Goal: Transaction & Acquisition: Purchase product/service

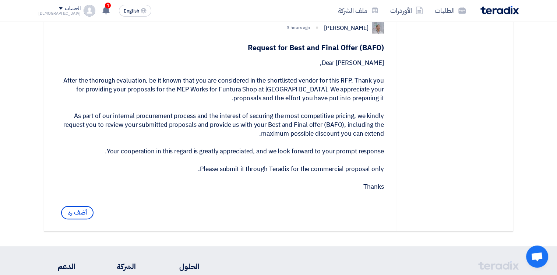
click at [73, 219] on span "أضف رد" at bounding box center [77, 212] width 32 height 13
click at [78, 219] on span "أضف رد" at bounding box center [77, 212] width 32 height 13
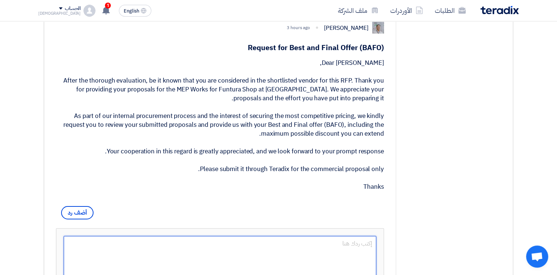
click at [301, 251] on textarea at bounding box center [220, 257] width 313 height 42
type textarea "d"
type textarea "Dear [PERSON_NAME], thanks"
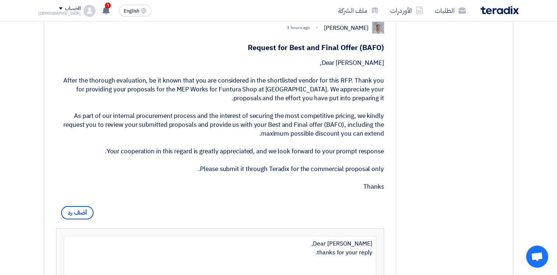
scroll to position [144, 0]
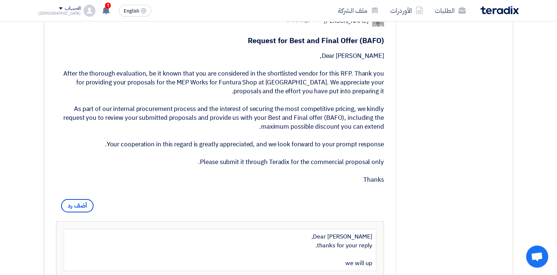
type textarea "Dear [PERSON_NAME], thanks for your reply. we will upd"
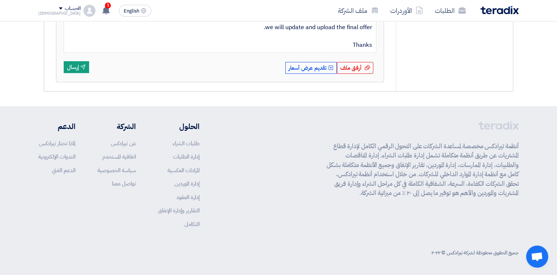
scroll to position [368, 0]
type textarea "Dear [PERSON_NAME], thanks for your reply. we will update and upload the final …"
click at [343, 68] on span "أرفق ملف" at bounding box center [350, 68] width 21 height 8
click at [0, 0] on input "أرفق ملف أرفق ملف" at bounding box center [0, 0] width 0 height 0
click at [77, 71] on button "Send إرسال" at bounding box center [76, 67] width 25 height 12
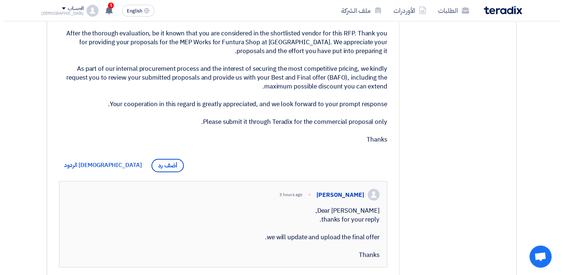
scroll to position [0, 0]
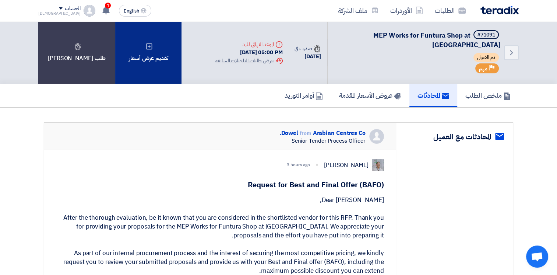
click at [124, 53] on div "تقديم عرض أسعار" at bounding box center [148, 52] width 66 height 62
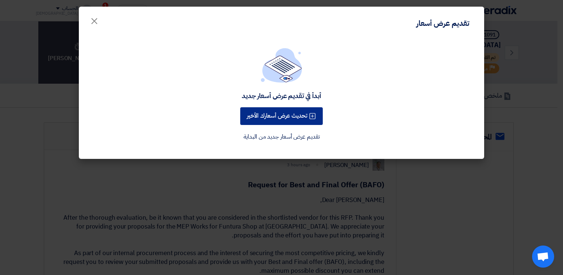
click at [281, 117] on button "تحديث عرض أسعارك الأخير" at bounding box center [281, 116] width 83 height 18
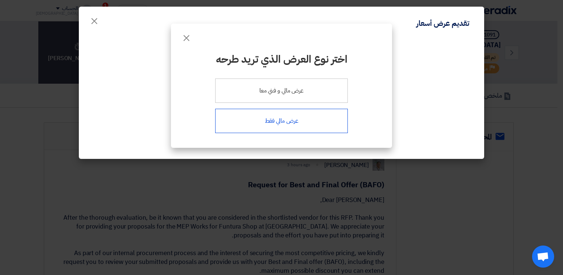
click at [288, 121] on div "عرض مالي فقط" at bounding box center [281, 121] width 133 height 24
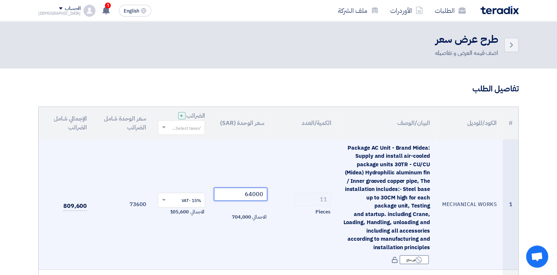
click at [297, 193] on tr "1 MECHANICAL WORKS Package AC Unit - Brand Midea: Supply and install air-cooled…" at bounding box center [279, 204] width 480 height 130
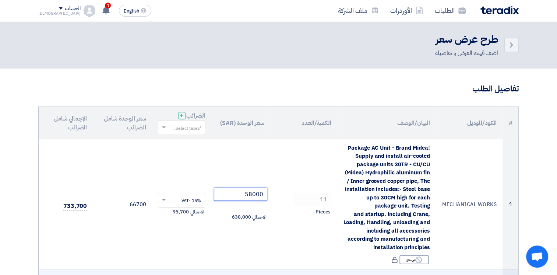
type input "58000"
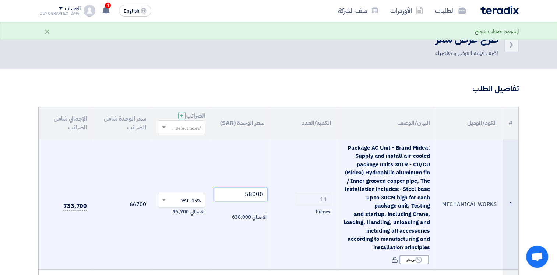
scroll to position [184, 0]
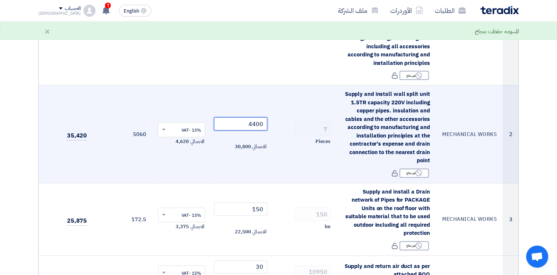
drag, startPoint x: 244, startPoint y: 123, endPoint x: 284, endPoint y: 124, distance: 40.2
click at [284, 124] on tr "2 MECHANICAL WORKS Supply and install wall split unit 1.5TR capacity 220V inclu…" at bounding box center [279, 134] width 480 height 98
type input "3900"
click at [277, 162] on td "7 Pieces" at bounding box center [303, 134] width 67 height 98
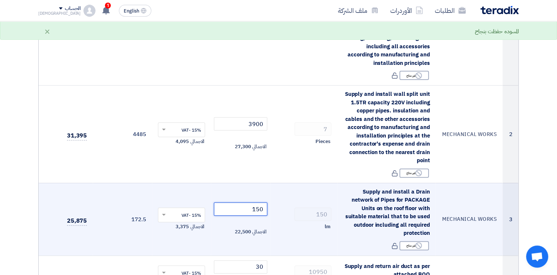
drag, startPoint x: 247, startPoint y: 206, endPoint x: 278, endPoint y: 210, distance: 31.2
click at [278, 210] on tr "3 MECHANICAL WORKS Supply and install a Drain network of Pipes for PACKAGE Unit…" at bounding box center [279, 219] width 480 height 73
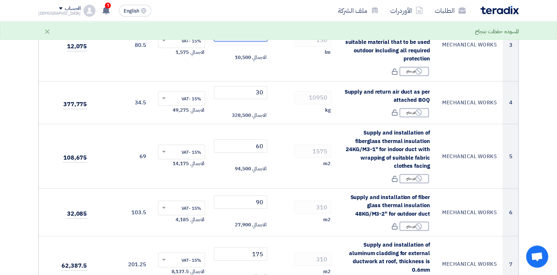
scroll to position [364, 0]
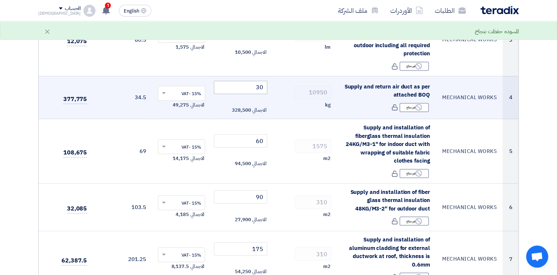
type input "70"
click at [249, 87] on input "30" at bounding box center [240, 87] width 53 height 13
drag, startPoint x: 248, startPoint y: 87, endPoint x: 273, endPoint y: 88, distance: 25.1
click at [273, 88] on tr "4 MECHANICAL WORKS Supply and return air duct as per attached BOQ Reject غير مت…" at bounding box center [279, 97] width 480 height 43
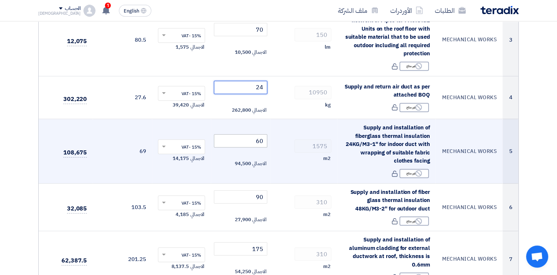
type input "24"
drag, startPoint x: 249, startPoint y: 145, endPoint x: 279, endPoint y: 141, distance: 30.4
click at [279, 141] on tr "5 MECHANICAL WORKS Supply and installation of fiberglass thermal insulation 24K…" at bounding box center [279, 151] width 480 height 64
type input "7"
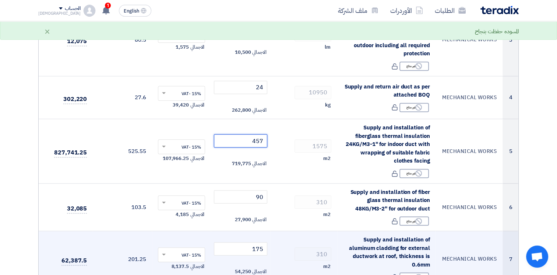
type input "45"
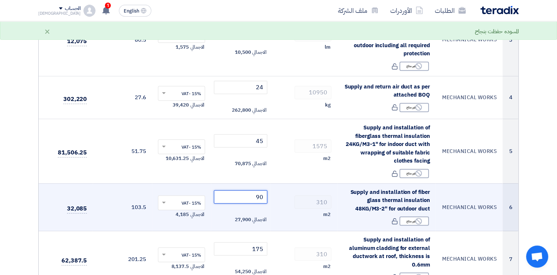
click at [250, 195] on input "90" at bounding box center [240, 196] width 53 height 13
drag, startPoint x: 250, startPoint y: 195, endPoint x: 265, endPoint y: 195, distance: 14.4
click at [265, 195] on input "90" at bounding box center [240, 196] width 53 height 13
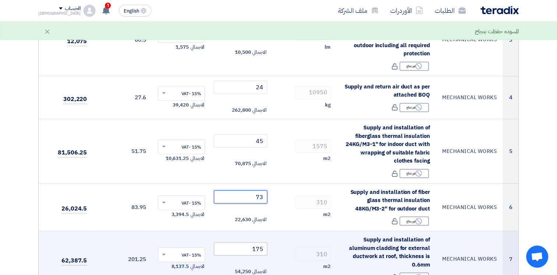
type input "73"
drag, startPoint x: 246, startPoint y: 248, endPoint x: 277, endPoint y: 250, distance: 30.6
click at [276, 250] on tr "7 MECHANICAL WORKS Supply and installation of aluminum cladding for external du…" at bounding box center [279, 259] width 480 height 56
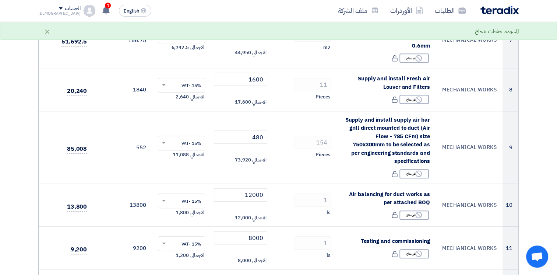
scroll to position [575, 0]
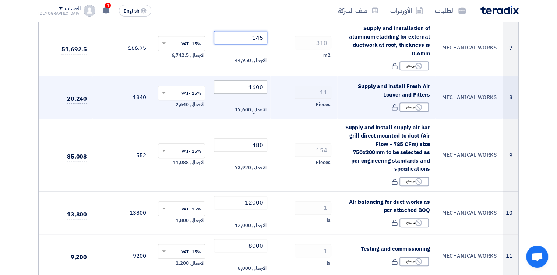
type input "145"
drag, startPoint x: 262, startPoint y: 87, endPoint x: 280, endPoint y: 89, distance: 18.1
click at [280, 89] on tr "8 MECHANICAL WORKS Supply and install Fresh Air Louver and Filters Reject غير م…" at bounding box center [279, 97] width 480 height 43
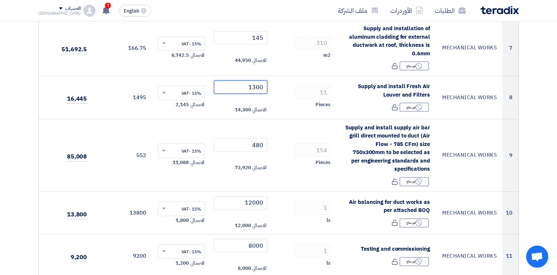
type input "1300"
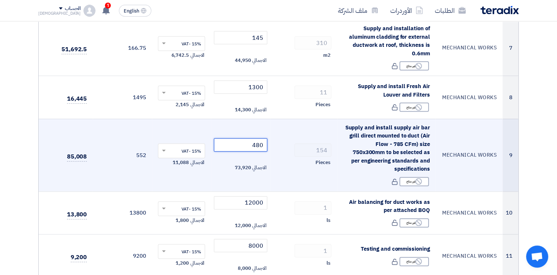
drag, startPoint x: 246, startPoint y: 138, endPoint x: 275, endPoint y: 138, distance: 28.7
click at [275, 138] on tr "9 MECHANICAL WORKS Supply and install supply air bar grill direct mounted to du…" at bounding box center [279, 155] width 480 height 73
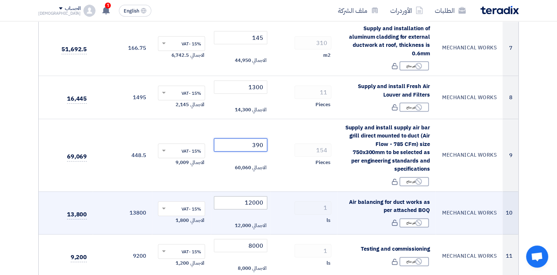
type input "390"
drag, startPoint x: 237, startPoint y: 194, endPoint x: 277, endPoint y: 194, distance: 39.8
click at [277, 194] on tr "10 MECHANICAL WORKS Air balancing for duct works as per attached BOQ Reject غير…" at bounding box center [279, 212] width 480 height 43
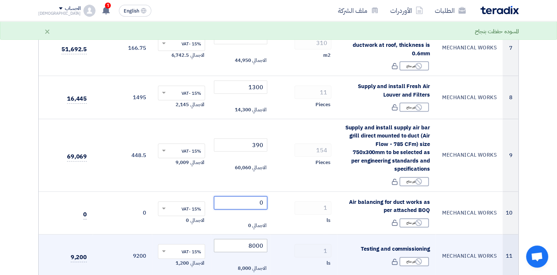
type input "0"
drag, startPoint x: 244, startPoint y: 239, endPoint x: 276, endPoint y: 237, distance: 32.5
click at [276, 237] on tr "11 MECHANICAL WORKS Testing and commissioning Reject غير متاح 1 8000" at bounding box center [279, 255] width 480 height 43
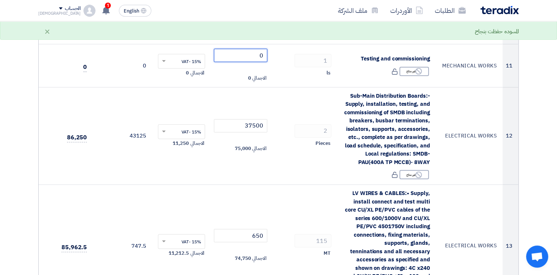
scroll to position [768, 0]
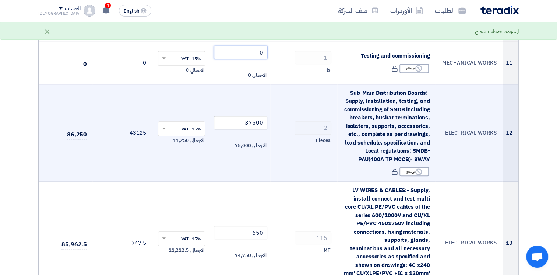
type input "0"
click at [236, 119] on td "37500 الاجمالي 75,000" at bounding box center [240, 133] width 59 height 98
drag, startPoint x: 236, startPoint y: 113, endPoint x: 277, endPoint y: 115, distance: 40.9
click at [277, 115] on tr "12 ELECTRICAL WORKS Sub-Main Distribution Boards:- Supply, installation, testin…" at bounding box center [279, 133] width 480 height 98
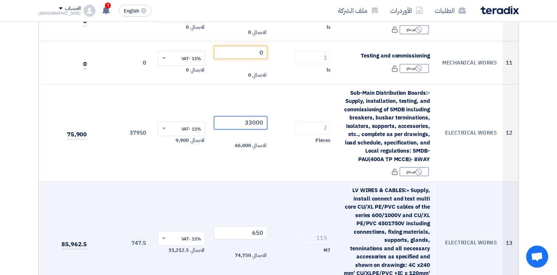
type input "33000"
drag, startPoint x: 243, startPoint y: 228, endPoint x: 271, endPoint y: 225, distance: 28.5
click at [271, 225] on tr "13 ELECTRICAL WORKS LV WIRES & CABLES:• Supply, install connect and test multi …" at bounding box center [279, 243] width 480 height 122
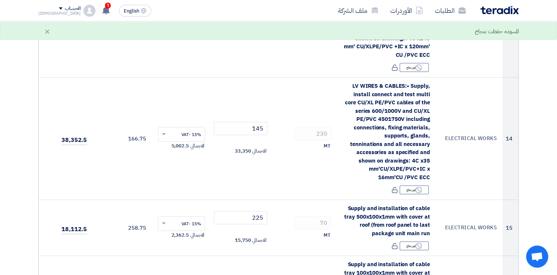
scroll to position [1002, 0]
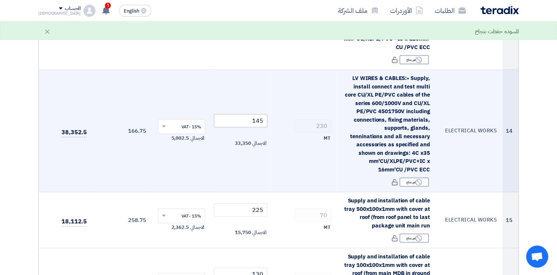
type input "630"
drag, startPoint x: 252, startPoint y: 111, endPoint x: 278, endPoint y: 115, distance: 26.1
click at [278, 115] on tr "14 ELECTRICAL WORKS LV WIRES & CABLES:• Supply, install connect and test multi …" at bounding box center [279, 131] width 480 height 122
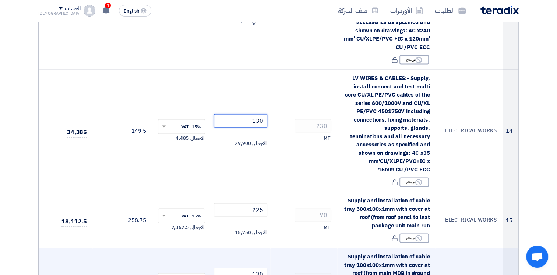
type input "130"
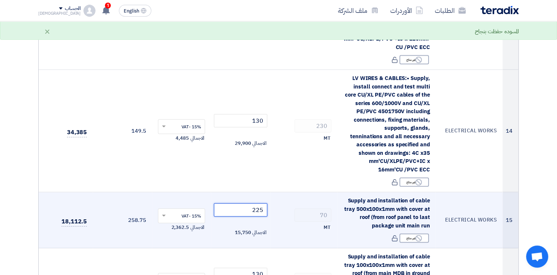
drag, startPoint x: 257, startPoint y: 200, endPoint x: 270, endPoint y: 202, distance: 12.7
click at [270, 202] on td "225 الاجمالي 15,750" at bounding box center [240, 220] width 59 height 56
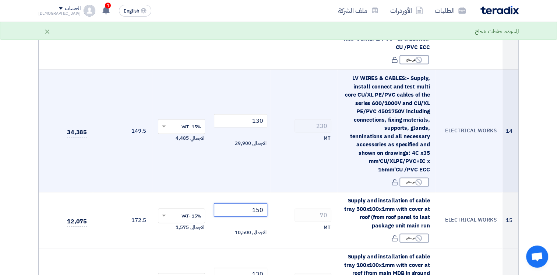
type input "150"
drag, startPoint x: 312, startPoint y: 163, endPoint x: 309, endPoint y: 171, distance: 8.4
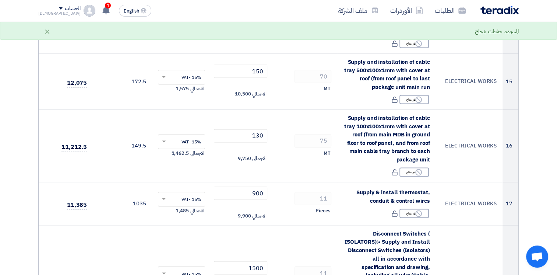
scroll to position [1151, 0]
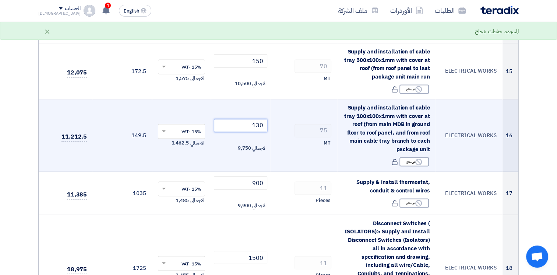
click at [246, 120] on input "130" at bounding box center [240, 125] width 53 height 13
drag, startPoint x: 248, startPoint y: 116, endPoint x: 274, endPoint y: 117, distance: 26.2
click at [274, 117] on tr "16 ELECTRICAL WORKS Supply and installation of cable tray 100x100x1mm with cove…" at bounding box center [279, 135] width 480 height 73
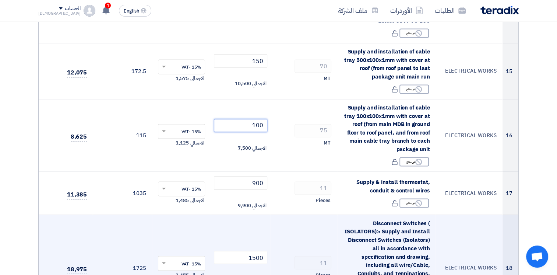
type input "100"
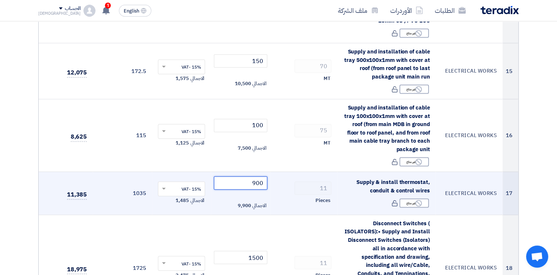
drag, startPoint x: 259, startPoint y: 176, endPoint x: 273, endPoint y: 175, distance: 14.4
click at [273, 175] on tr "17 ELECTRICAL WORKS Supply & install thermostat, conduit & control wires Reject…" at bounding box center [279, 193] width 480 height 43
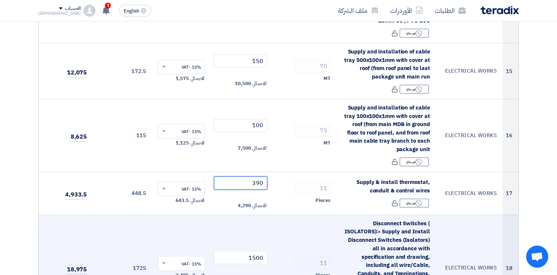
type input "390"
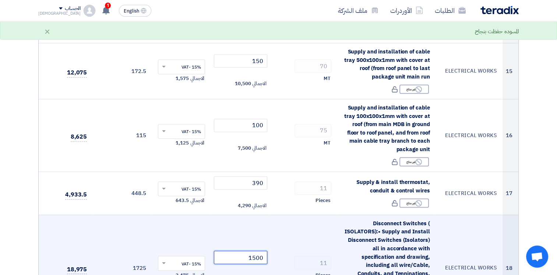
drag, startPoint x: 243, startPoint y: 243, endPoint x: 282, endPoint y: 249, distance: 39.4
click at [282, 249] on tr "18 ELECTRICAL WORKS Disconnect Switches ( ISOLATORS):• Supply and Install Disco…" at bounding box center [279, 267] width 480 height 106
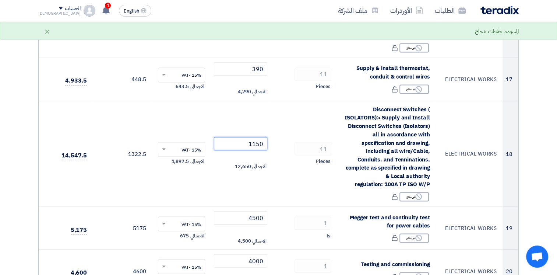
scroll to position [1362, 0]
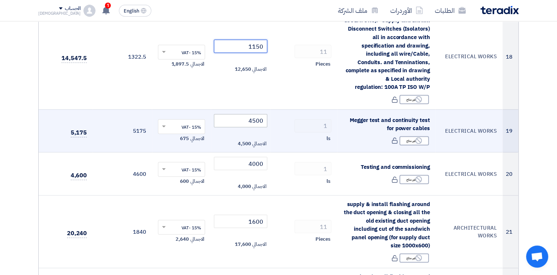
type input "1150"
drag, startPoint x: 249, startPoint y: 110, endPoint x: 275, endPoint y: 111, distance: 26.5
click at [275, 111] on tr "19 ELECTRICAL WORKS Megger test and continuity test for power cables Reject غير…" at bounding box center [279, 130] width 480 height 43
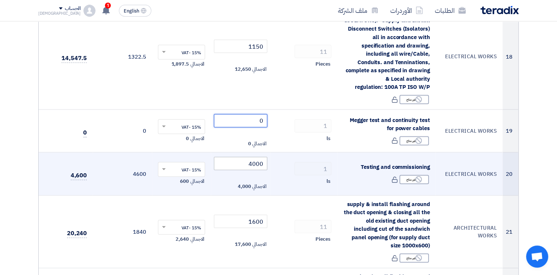
type input "0"
drag, startPoint x: 246, startPoint y: 152, endPoint x: 279, endPoint y: 154, distance: 33.6
click at [279, 154] on tr "20 ELECTRICAL WORKS Testing and commissioning Reject غير متاح 1 4000" at bounding box center [279, 173] width 480 height 43
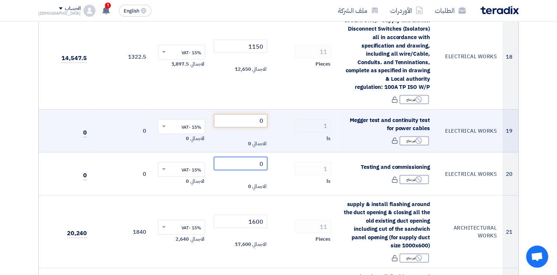
type input "0"
click at [248, 114] on input "0" at bounding box center [240, 120] width 53 height 13
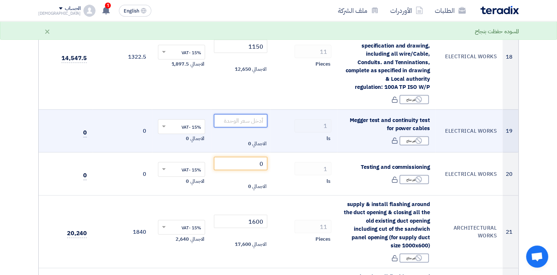
type input "0"
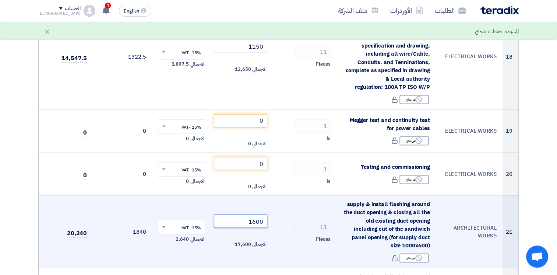
drag, startPoint x: 240, startPoint y: 214, endPoint x: 292, endPoint y: 216, distance: 52.7
click at [292, 216] on tr "21 ARCHITECTURAL WORKS supply & install flashing around the duct opening & clos…" at bounding box center [279, 231] width 480 height 73
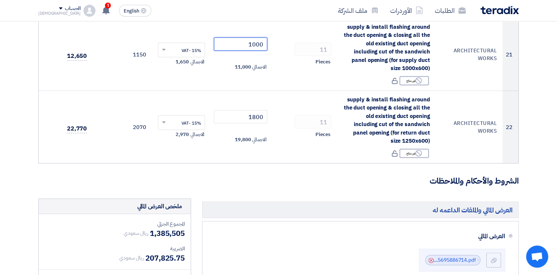
scroll to position [1502, 0]
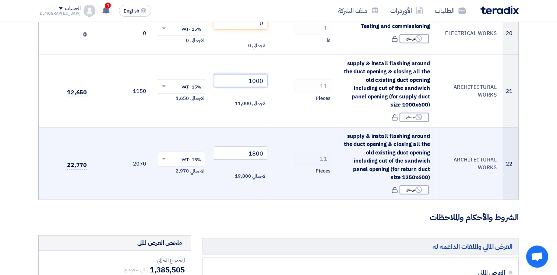
type input "1000"
drag, startPoint x: 238, startPoint y: 144, endPoint x: 287, endPoint y: 143, distance: 48.3
click at [287, 143] on tr "22 ARCHITECTURAL WORKS supply & install flashing around the duct opening & clos…" at bounding box center [279, 163] width 480 height 73
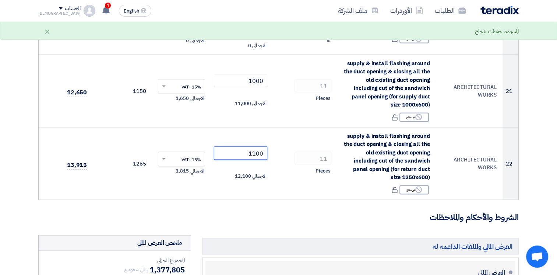
type input "1100"
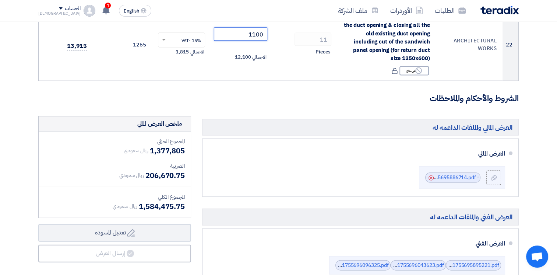
scroll to position [1616, 0]
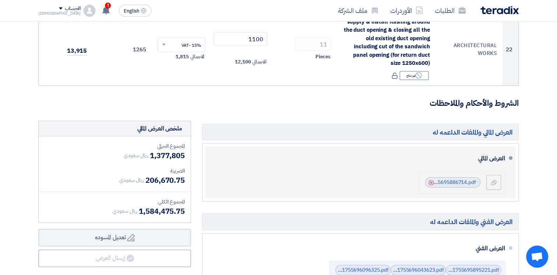
click at [430, 180] on icon "Cancel" at bounding box center [431, 182] width 5 height 5
click at [493, 180] on use at bounding box center [494, 182] width 6 height 5
click at [0, 0] on input "file" at bounding box center [0, 0] width 0 height 0
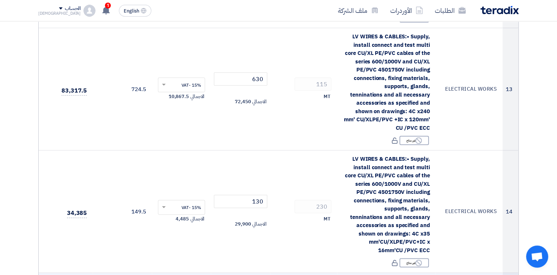
scroll to position [737, 0]
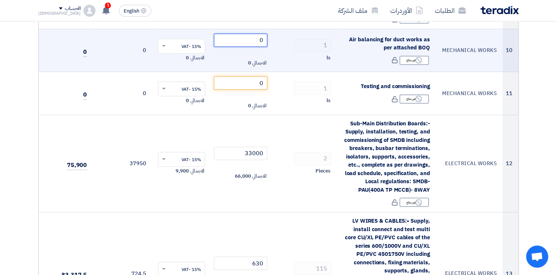
click at [249, 34] on input "0" at bounding box center [240, 40] width 53 height 13
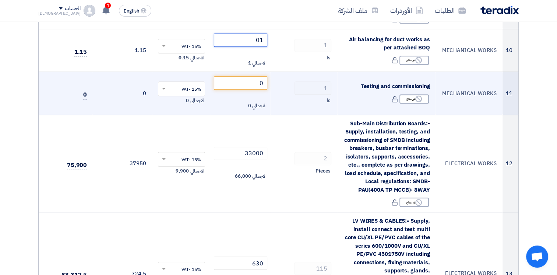
type input "01"
click at [255, 72] on td "0 الاجمالي 0" at bounding box center [240, 93] width 59 height 43
click at [255, 76] on input "0" at bounding box center [240, 82] width 53 height 13
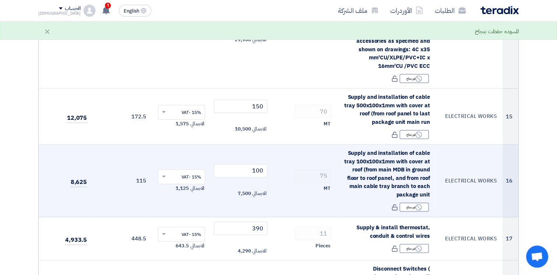
scroll to position [1290, 0]
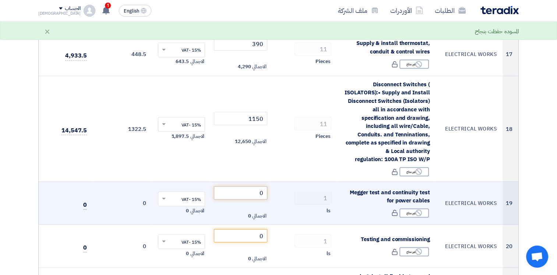
type input "01"
click at [246, 186] on input "0" at bounding box center [240, 192] width 53 height 13
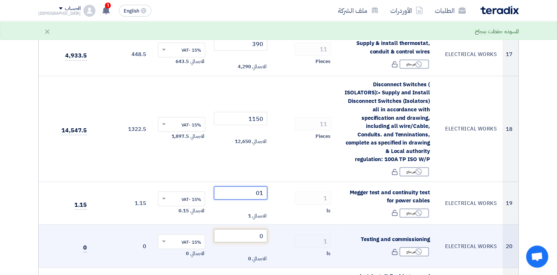
type input "01"
click at [248, 229] on input "0" at bounding box center [240, 235] width 53 height 13
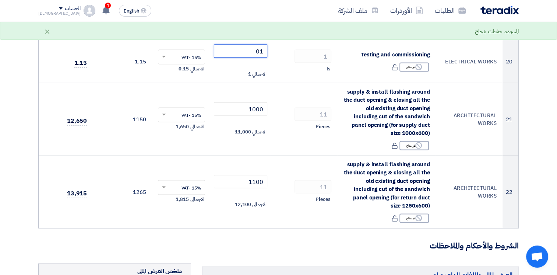
scroll to position [1658, 0]
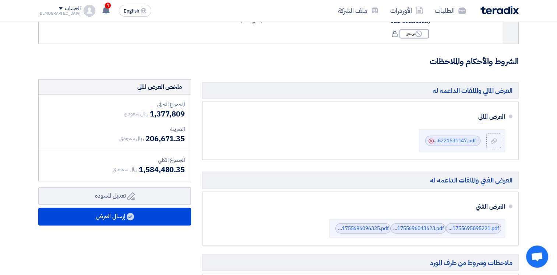
type input "01"
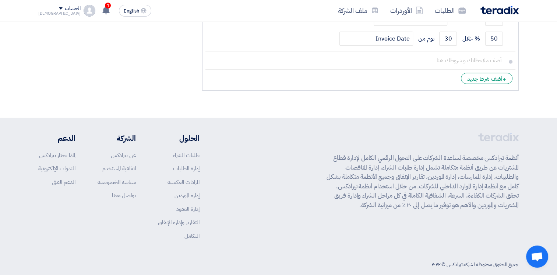
scroll to position [1834, 0]
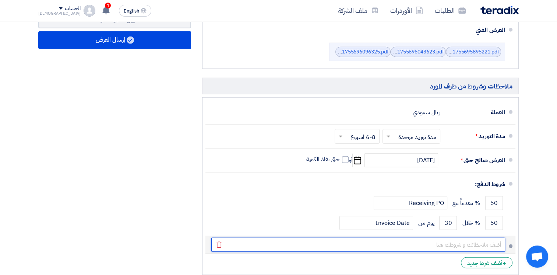
click at [471, 238] on input "text" at bounding box center [358, 245] width 294 height 14
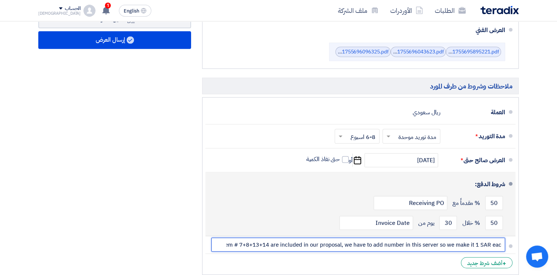
scroll to position [1650, 0]
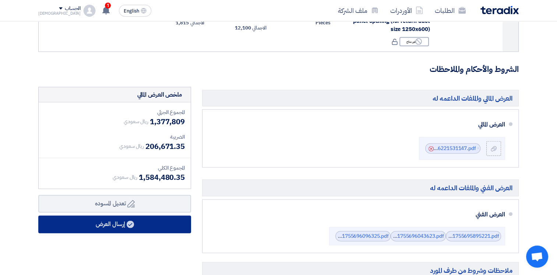
type input "item # 7+8+13+14 are included in our proposal, we have to add number in this se…"
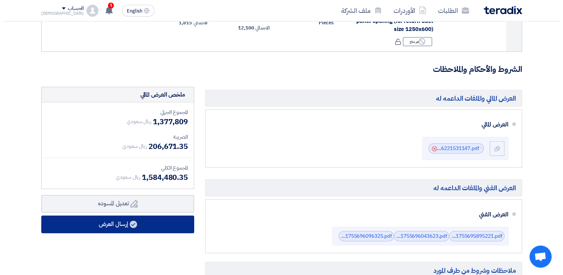
scroll to position [0, 0]
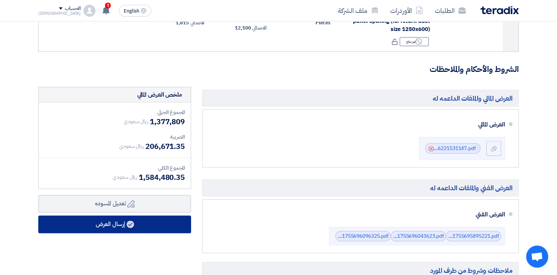
click at [127, 221] on icon at bounding box center [130, 224] width 7 height 7
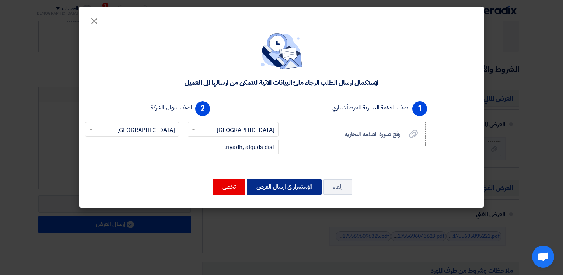
click at [273, 189] on button "الإستمرار في ارسال العرض" at bounding box center [284, 187] width 75 height 16
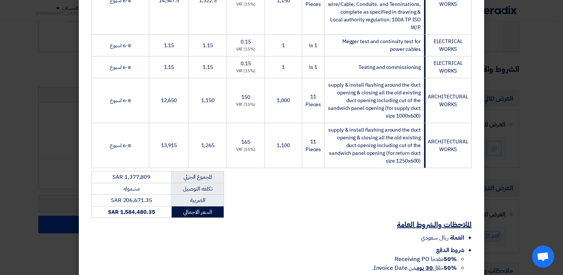
scroll to position [1118, 0]
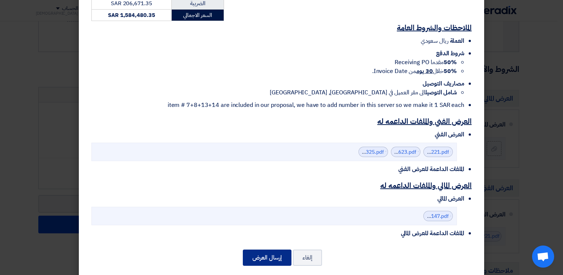
click at [270, 251] on button "إرسال العرض" at bounding box center [267, 257] width 49 height 16
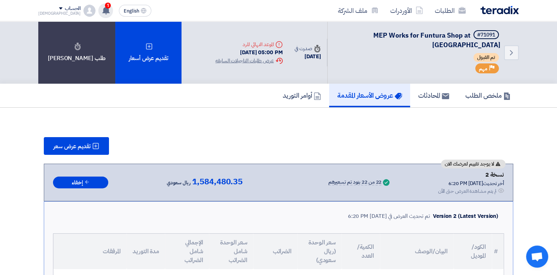
click at [102, 7] on use at bounding box center [105, 10] width 7 height 8
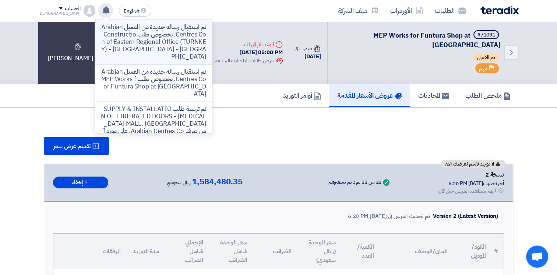
click at [147, 41] on p "تم استقبال رساله جديدة من العميل Arabian Centres Co. بخصوص طلب Construction of …" at bounding box center [153, 42] width 105 height 37
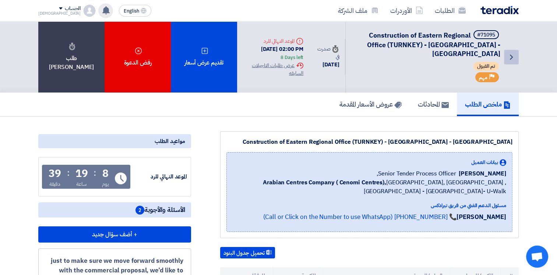
click at [510, 55] on icon "Back" at bounding box center [511, 57] width 9 height 9
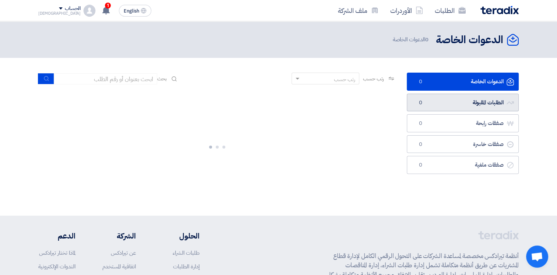
click at [487, 101] on link "الطلبات المقبولة الطلبات المقبولة 0" at bounding box center [463, 103] width 112 height 18
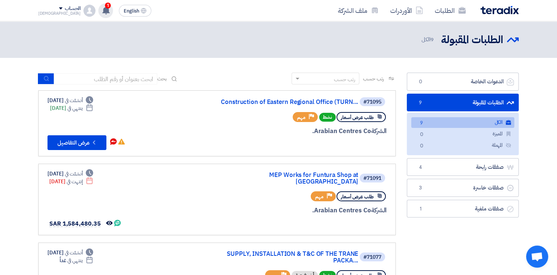
click at [102, 10] on use at bounding box center [105, 10] width 7 height 8
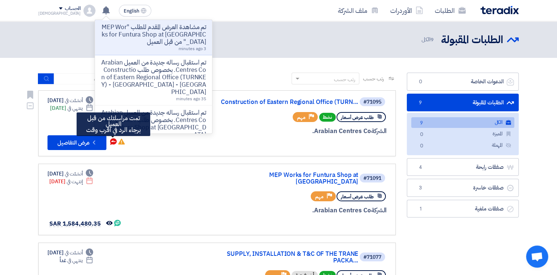
click at [113, 139] on use at bounding box center [113, 141] width 7 height 7
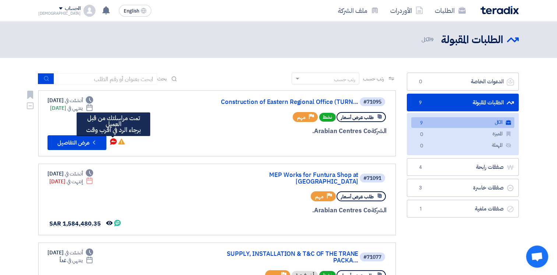
click at [112, 140] on icon "تمت مراسلتك من قبل العميل <br> برجاء الرد في أقرب وقت" at bounding box center [113, 141] width 7 height 7
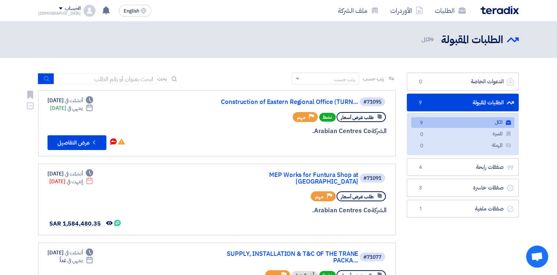
click at [293, 97] on div "#71095 Construction of Eastern Regional Office (TURN..." at bounding box center [298, 102] width 177 height 10
click at [291, 100] on link "Construction of Eastern Regional Office (TURN..." at bounding box center [284, 102] width 147 height 7
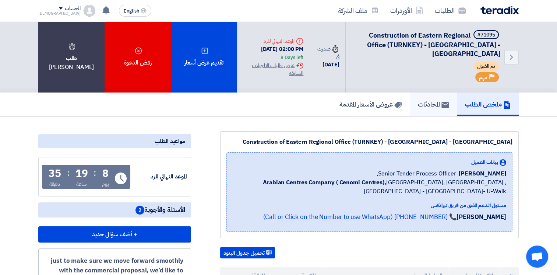
click at [423, 104] on h5 "المحادثات" at bounding box center [433, 104] width 31 height 8
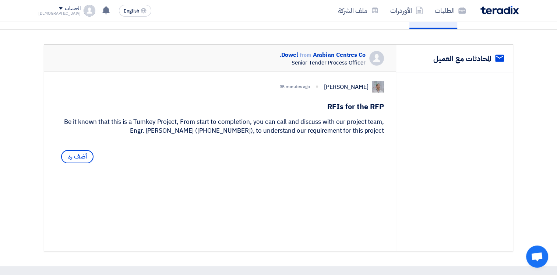
scroll to position [106, 0]
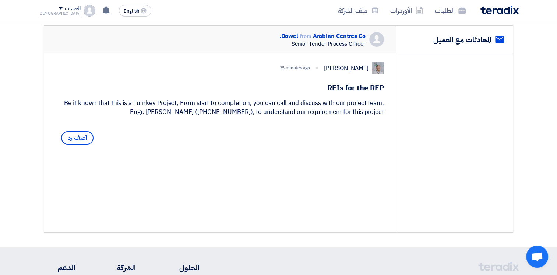
drag, startPoint x: 337, startPoint y: 81, endPoint x: 384, endPoint y: 85, distance: 47.0
click at [384, 85] on h1 "RFIs for the RFP" at bounding box center [220, 88] width 328 height 10
drag, startPoint x: 384, startPoint y: 85, endPoint x: 365, endPoint y: 88, distance: 18.6
click at [375, 86] on h1 "RFIs for the RFP" at bounding box center [220, 88] width 328 height 10
click at [68, 110] on div "Be it known that this is a Turnkey Project, From start to completion, you can c…" at bounding box center [220, 108] width 328 height 18
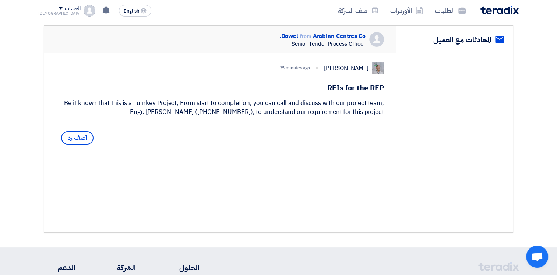
drag, startPoint x: 65, startPoint y: 111, endPoint x: 381, endPoint y: 124, distance: 316.3
click at [382, 116] on div "Be it known that this is a Turnkey Project, From start to completion, you can c…" at bounding box center [220, 108] width 328 height 18
click at [385, 120] on div "[PERSON_NAME] 35 minutes ago RFIs for the RFP Be it known that this is a Turnke…" at bounding box center [220, 104] width 352 height 103
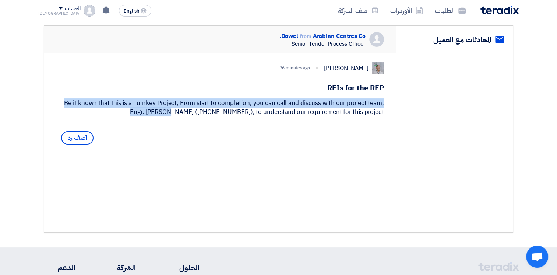
drag, startPoint x: 384, startPoint y: 119, endPoint x: 85, endPoint y: 104, distance: 299.5
click at [85, 104] on div "[PERSON_NAME] 36 minutes ago RFIs for the RFP Be it known that this is a Turnke…" at bounding box center [220, 104] width 352 height 103
drag, startPoint x: 85, startPoint y: 104, endPoint x: 130, endPoint y: 110, distance: 45.0
click at [130, 110] on div "Be it known that this is a Turnkey Project, From start to completion, you can c…" at bounding box center [220, 108] width 328 height 18
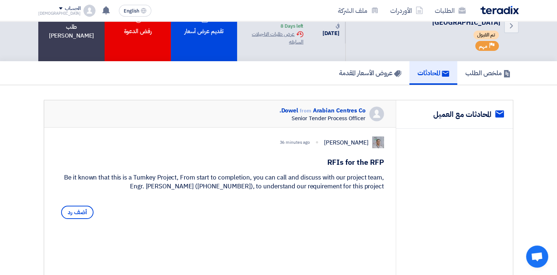
scroll to position [0, 0]
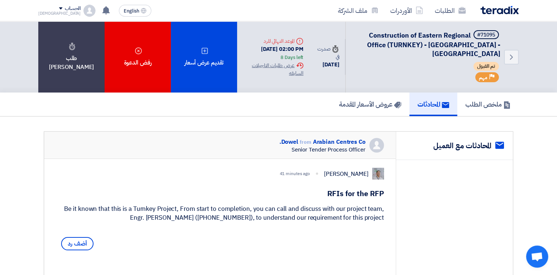
drag, startPoint x: 329, startPoint y: 191, endPoint x: 382, endPoint y: 226, distance: 63.5
click at [382, 226] on div "[PERSON_NAME] 41 minutes ago RFIs for the RFP Be it known that this is a Turnke…" at bounding box center [220, 210] width 352 height 103
drag, startPoint x: 382, startPoint y: 226, endPoint x: 345, endPoint y: 206, distance: 42.0
click at [345, 206] on div "Be it known that this is a Turnkey Project, From start to completion, you can c…" at bounding box center [220, 213] width 328 height 18
drag, startPoint x: 331, startPoint y: 190, endPoint x: 385, endPoint y: 194, distance: 54.0
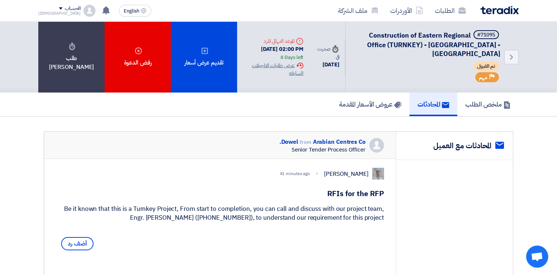
click at [385, 194] on div "[PERSON_NAME] 41 minutes ago RFIs for the RFP Be it known that this is a Turnke…" at bounding box center [220, 210] width 352 height 103
drag, startPoint x: 385, startPoint y: 194, endPoint x: 332, endPoint y: 197, distance: 52.7
click at [332, 197] on h1 "RFIs for the RFP" at bounding box center [220, 193] width 328 height 10
click at [339, 195] on h1 "RFIs for the RFP" at bounding box center [220, 193] width 328 height 10
drag, startPoint x: 329, startPoint y: 195, endPoint x: 381, endPoint y: 227, distance: 61.7
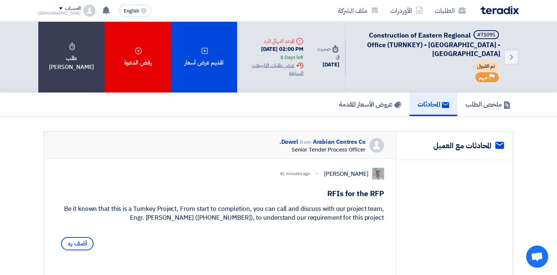
click at [381, 227] on div "[PERSON_NAME] 41 minutes ago RFIs for the RFP Be it known that this is a Turnke…" at bounding box center [220, 210] width 352 height 103
click at [382, 222] on div "Be it known that this is a Turnkey Project, From start to completion, you can c…" at bounding box center [220, 213] width 328 height 18
drag, startPoint x: 384, startPoint y: 225, endPoint x: 325, endPoint y: 196, distance: 65.7
click at [325, 196] on div "[PERSON_NAME] 41 minutes ago RFIs for the RFP Be it known that this is a Turnke…" at bounding box center [220, 210] width 352 height 103
drag, startPoint x: 325, startPoint y: 196, endPoint x: 329, endPoint y: 193, distance: 4.5
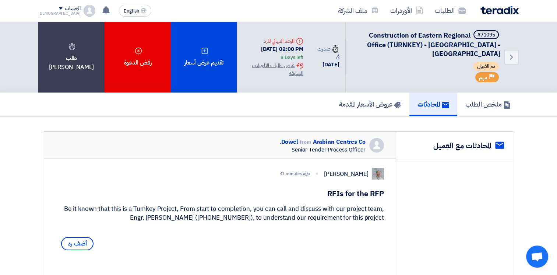
click at [328, 194] on h1 "RFIs for the RFP" at bounding box center [220, 193] width 328 height 10
click at [379, 222] on div "Be it known that this is a Turnkey Project, From start to completion, you can c…" at bounding box center [220, 213] width 328 height 18
click at [302, 204] on div "Be it known that this is a Turnkey Project, From start to completion, you can c…" at bounding box center [220, 213] width 328 height 18
drag, startPoint x: 325, startPoint y: 192, endPoint x: 385, endPoint y: 224, distance: 67.4
click at [385, 224] on div "[PERSON_NAME] 53 minutes ago RFIs for the RFP Be it known that this is a Turnke…" at bounding box center [220, 210] width 352 height 103
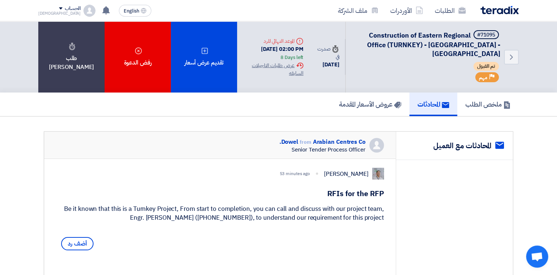
drag, startPoint x: 385, startPoint y: 224, endPoint x: 378, endPoint y: 222, distance: 7.1
click at [378, 222] on div "Be it known that this is a Turnkey Project, From start to completion, you can c…" at bounding box center [220, 213] width 328 height 18
click at [380, 222] on div "Be it known that this is a Turnkey Project, From start to completion, you can c…" at bounding box center [220, 213] width 328 height 18
drag, startPoint x: 380, startPoint y: 225, endPoint x: 385, endPoint y: 225, distance: 4.8
click at [385, 225] on div "[PERSON_NAME] 53 minutes ago RFIs for the RFP Be it known that this is a Turnke…" at bounding box center [220, 210] width 352 height 103
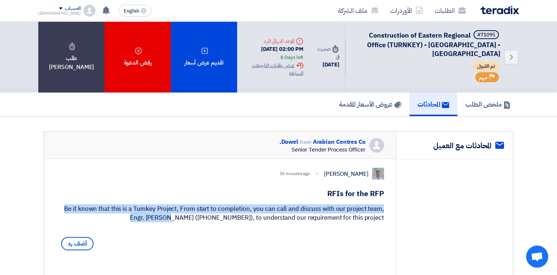
click at [340, 196] on div "[PERSON_NAME] 53 minutes ago RFIs for the RFP Be it known that this is a Turnke…" at bounding box center [220, 210] width 352 height 103
drag, startPoint x: 340, startPoint y: 196, endPoint x: 325, endPoint y: 190, distance: 16.1
click at [321, 192] on h1 "RFIs for the RFP" at bounding box center [220, 193] width 328 height 10
click at [327, 189] on h1 "RFIs for the RFP" at bounding box center [220, 193] width 328 height 10
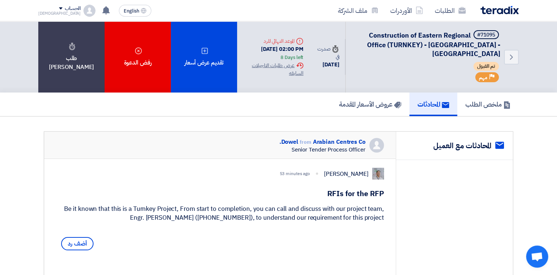
drag, startPoint x: 327, startPoint y: 189, endPoint x: 376, endPoint y: 219, distance: 57.4
click at [386, 220] on div "[PERSON_NAME] 53 minutes ago RFIs for the RFP Be it known that this is a Turnke…" at bounding box center [220, 210] width 352 height 103
click at [376, 219] on div "Be it known that this is a Turnkey Project, From start to completion, you can c…" at bounding box center [220, 213] width 328 height 18
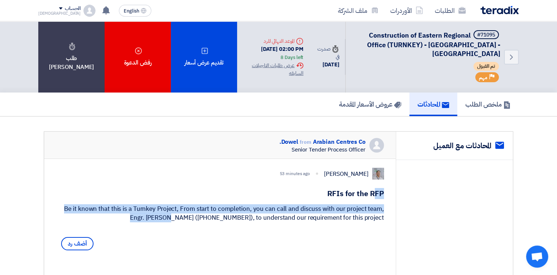
drag, startPoint x: 385, startPoint y: 226, endPoint x: 331, endPoint y: 194, distance: 62.9
click at [331, 194] on div "[PERSON_NAME] 53 minutes ago RFIs for the RFP Be it known that this is a Turnke…" at bounding box center [220, 210] width 352 height 103
click at [330, 194] on h1 "RFIs for the RFP" at bounding box center [220, 193] width 328 height 10
click at [324, 198] on div "[PERSON_NAME] 53 minutes ago RFIs for the RFP Be it known that this is a Turnke…" at bounding box center [220, 210] width 352 height 103
drag, startPoint x: 318, startPoint y: 192, endPoint x: 327, endPoint y: 192, distance: 9.2
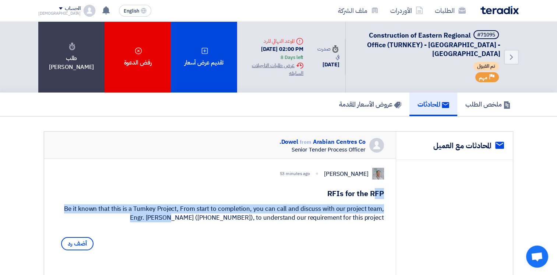
click at [318, 192] on h1 "RFIs for the RFP" at bounding box center [220, 193] width 328 height 10
click at [327, 192] on h1 "RFIs for the RFP" at bounding box center [220, 193] width 328 height 10
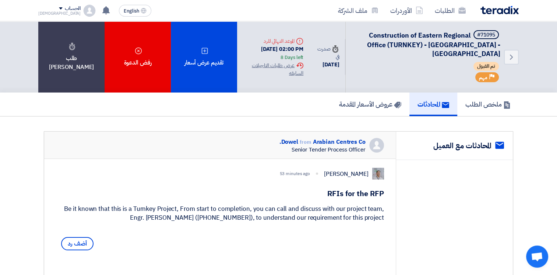
drag, startPoint x: 375, startPoint y: 218, endPoint x: 360, endPoint y: 213, distance: 16.0
click at [360, 213] on div "Be it known that this is a Turnkey Project, From start to completion, you can c…" at bounding box center [220, 213] width 328 height 18
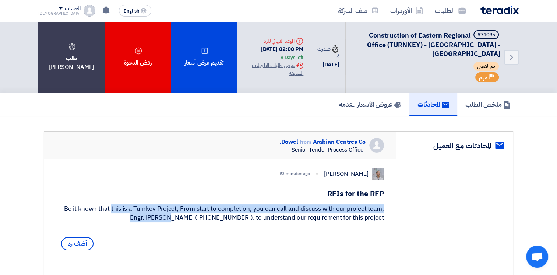
drag, startPoint x: 385, startPoint y: 225, endPoint x: 76, endPoint y: 212, distance: 309.3
click at [76, 212] on div "[PERSON_NAME] 53 minutes ago RFIs for the RFP Be it known that this is a Turnke…" at bounding box center [220, 210] width 352 height 103
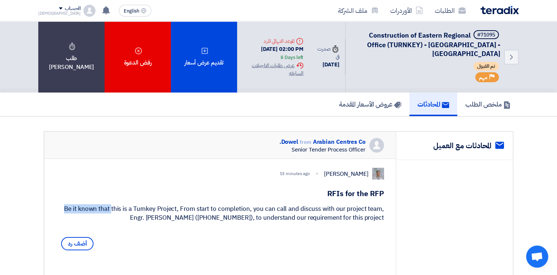
click at [76, 212] on div "Be it known that this is a Turnkey Project, From start to completion, you can c…" at bounding box center [220, 213] width 328 height 18
drag, startPoint x: 76, startPoint y: 212, endPoint x: 63, endPoint y: 215, distance: 12.6
click at [63, 215] on div "Be it known that this is a Turnkey Project, From start to completion, you can c…" at bounding box center [220, 213] width 328 height 18
drag, startPoint x: 63, startPoint y: 215, endPoint x: 395, endPoint y: 230, distance: 331.8
click at [395, 230] on div "[PERSON_NAME] 53 minutes ago RFIs for the RFP Be it known that this is a Turnke…" at bounding box center [220, 210] width 352 height 103
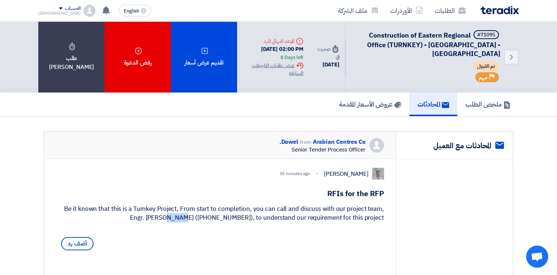
drag, startPoint x: 395, startPoint y: 230, endPoint x: 380, endPoint y: 229, distance: 14.8
click at [380, 222] on div "Be it known that this is a Turnkey Project, From start to completion, you can c…" at bounding box center [220, 213] width 328 height 18
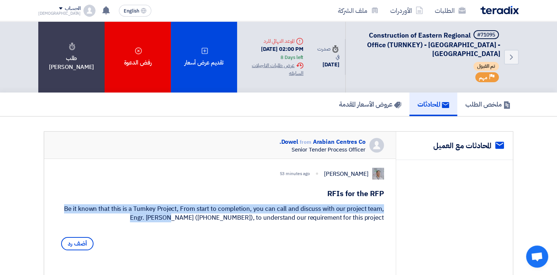
drag, startPoint x: 380, startPoint y: 229, endPoint x: 84, endPoint y: 206, distance: 297.0
click at [84, 206] on div "[PERSON_NAME] 53 minutes ago RFIs for the RFP Be it known that this is a Turnke…" at bounding box center [220, 210] width 352 height 103
drag, startPoint x: 84, startPoint y: 206, endPoint x: 69, endPoint y: 218, distance: 19.2
click at [69, 218] on div "Be it known that this is a Turnkey Project, From start to completion, you can c…" at bounding box center [220, 213] width 328 height 18
click at [66, 217] on div "Be it known that this is a Turnkey Project, From start to completion, you can c…" at bounding box center [220, 213] width 328 height 18
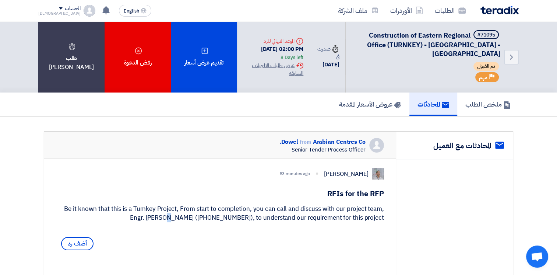
drag, startPoint x: 65, startPoint y: 217, endPoint x: 387, endPoint y: 230, distance: 322.2
click at [387, 230] on div "[PERSON_NAME] 53 minutes ago RFIs for the RFP Be it known that this is a Turnke…" at bounding box center [220, 210] width 352 height 103
click at [380, 222] on div "Be it known that this is a Turnkey Project, From start to completion, you can c…" at bounding box center [220, 213] width 328 height 18
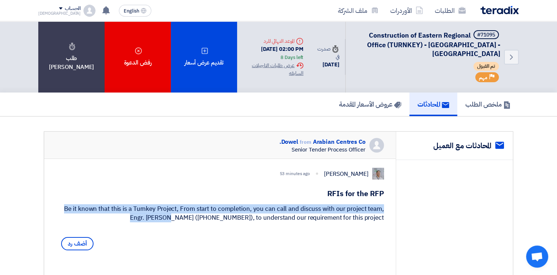
drag, startPoint x: 386, startPoint y: 227, endPoint x: 63, endPoint y: 210, distance: 323.1
click at [63, 210] on div "[PERSON_NAME] 53 minutes ago RFIs for the RFP Be it known that this is a Turnke…" at bounding box center [220, 210] width 352 height 103
drag, startPoint x: 63, startPoint y: 210, endPoint x: 62, endPoint y: 214, distance: 4.5
click at [62, 213] on div "Be it known that this is a Turnkey Project, From start to completion, you can c…" at bounding box center [220, 213] width 328 height 18
click at [60, 216] on div "Be it known that this is a Turnkey Project, From start to completion, you can c…" at bounding box center [220, 213] width 328 height 18
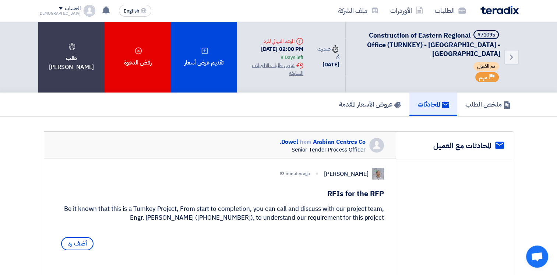
click at [62, 216] on div "Be it known that this is a Turnkey Project, From start to completion, you can c…" at bounding box center [220, 213] width 328 height 18
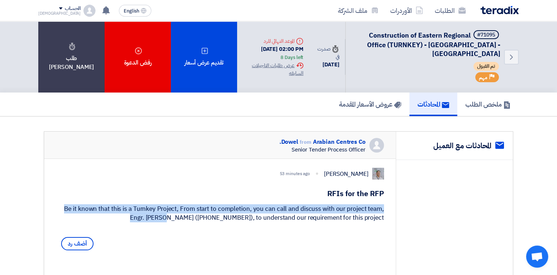
drag, startPoint x: 62, startPoint y: 216, endPoint x: 68, endPoint y: 212, distance: 7.2
click at [68, 212] on div "Be it known that this is a Turnkey Project, From start to completion, you can c…" at bounding box center [220, 213] width 328 height 18
drag, startPoint x: 68, startPoint y: 212, endPoint x: 64, endPoint y: 214, distance: 4.8
click at [64, 214] on div "Be it known that this is a Turnkey Project, From start to completion, you can c…" at bounding box center [220, 213] width 328 height 18
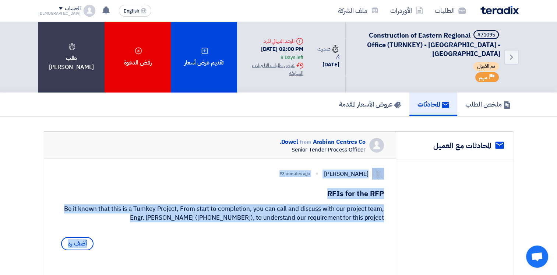
drag, startPoint x: 64, startPoint y: 214, endPoint x: 126, endPoint y: 225, distance: 62.8
click at [126, 222] on div "Be it known that this is a Turnkey Project, From start to completion, you can c…" at bounding box center [220, 213] width 328 height 18
click at [90, 217] on div "Be it known that this is a Turnkey Project, From start to completion, you can c…" at bounding box center [220, 213] width 328 height 18
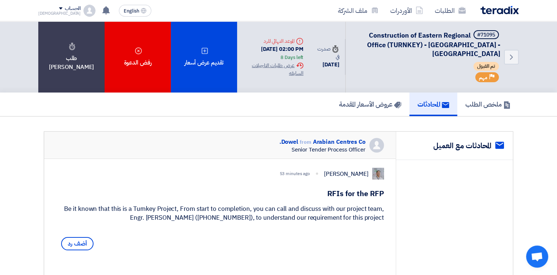
click at [90, 217] on div "Be it known that this is a Turnkey Project, From start to completion, you can c…" at bounding box center [220, 213] width 328 height 18
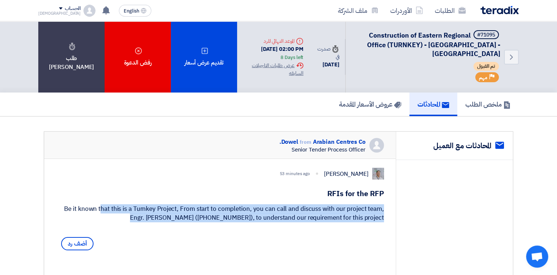
click at [90, 217] on div "Be it known that this is a Turnkey Project, From start to completion, you can c…" at bounding box center [220, 213] width 328 height 18
